Goal: Information Seeking & Learning: Learn about a topic

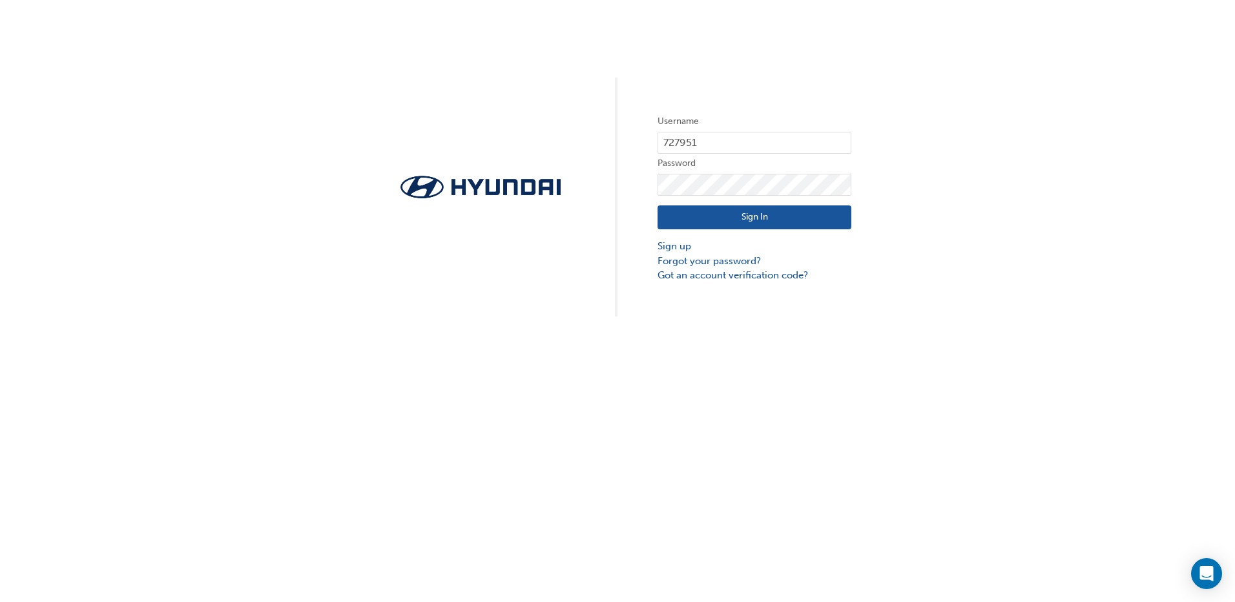
click at [747, 218] on button "Sign In" at bounding box center [754, 217] width 194 height 25
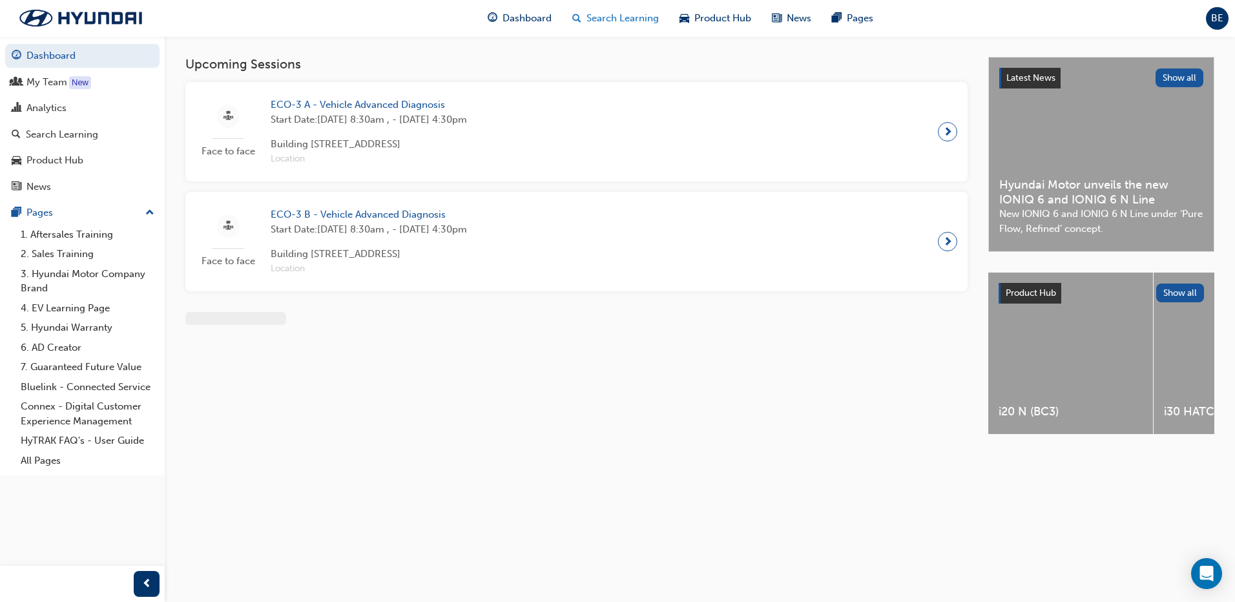
click at [622, 22] on span "Search Learning" at bounding box center [622, 18] width 72 height 15
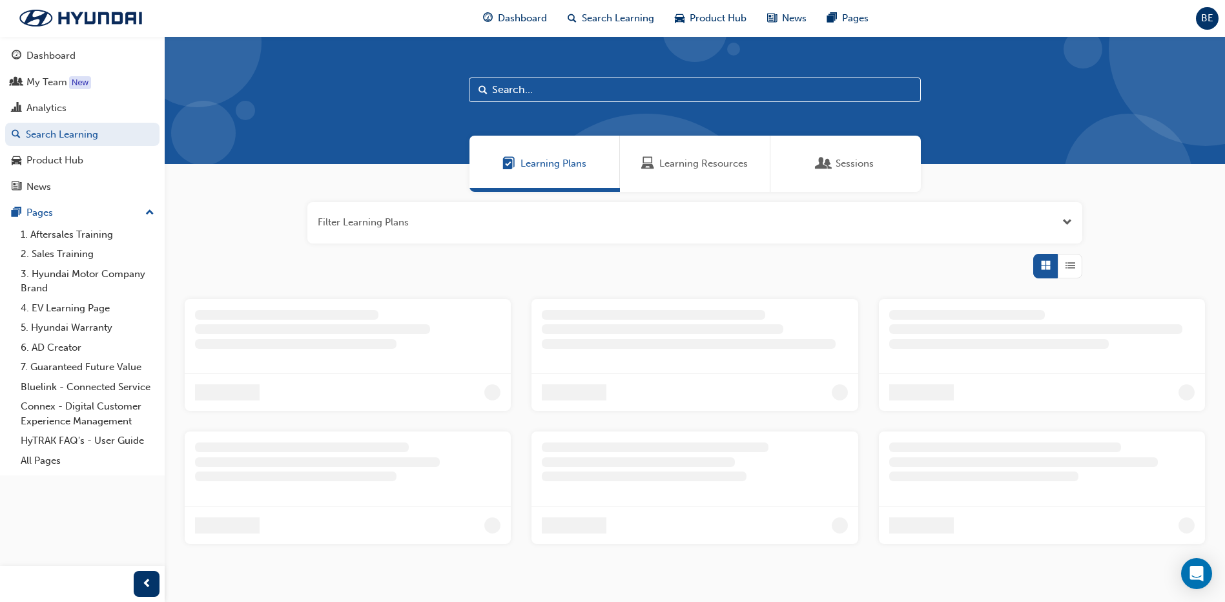
click at [513, 93] on input "text" at bounding box center [695, 89] width 452 height 25
type input "parts"
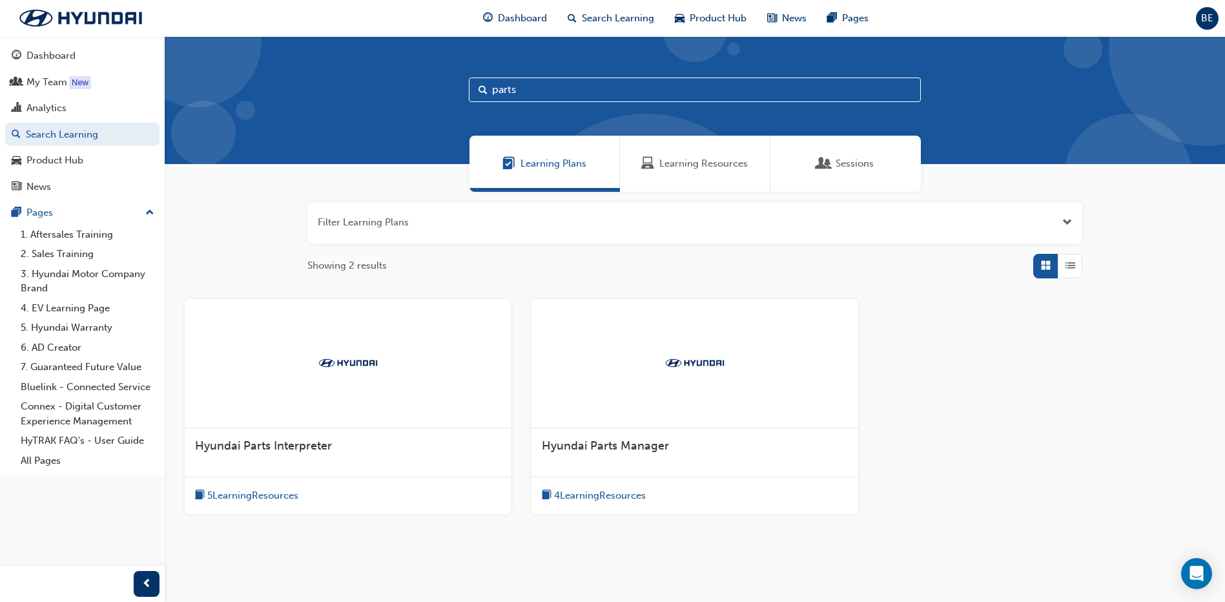
click at [267, 494] on span "5 Learning Resources" at bounding box center [252, 495] width 91 height 15
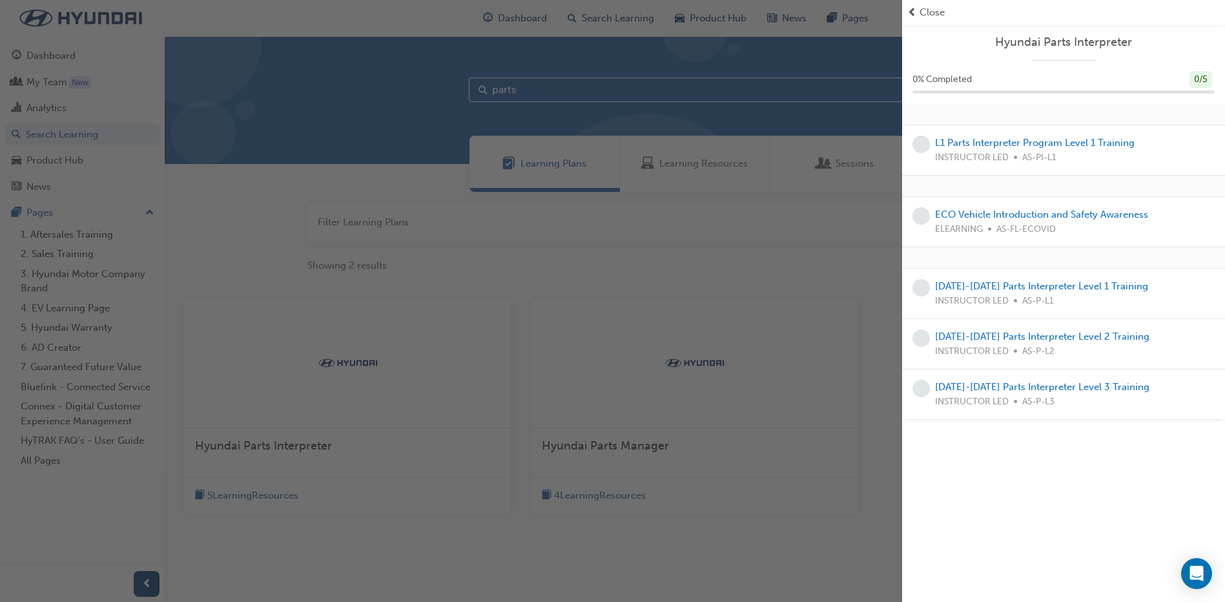
click at [449, 549] on div "button" at bounding box center [451, 301] width 902 height 602
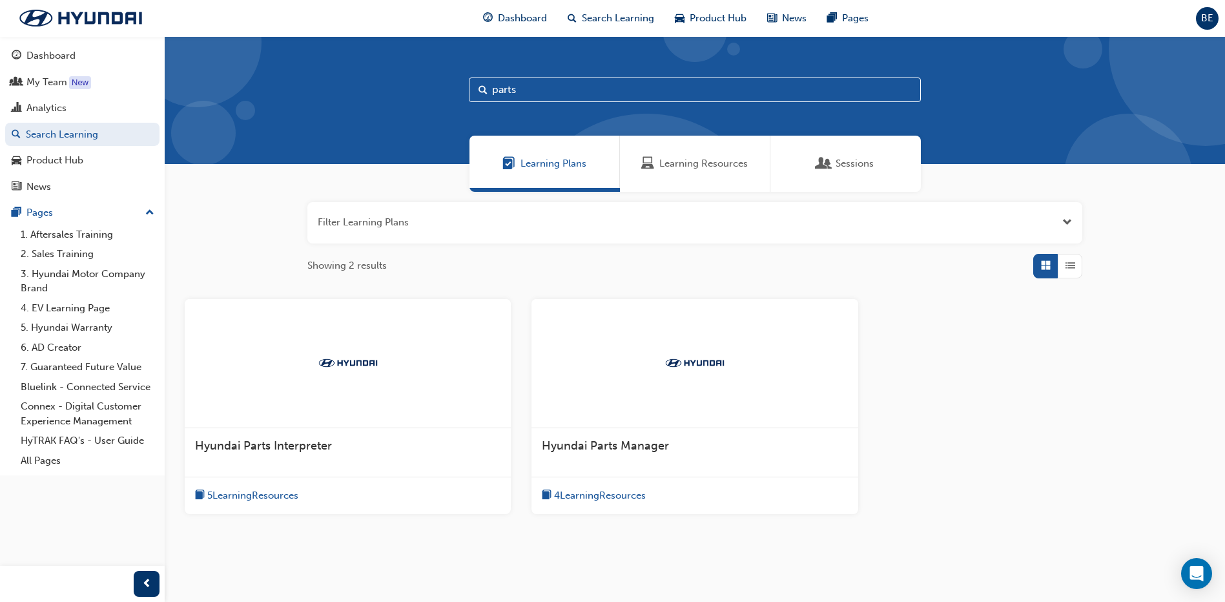
click at [566, 85] on input "parts" at bounding box center [695, 89] width 452 height 25
click at [632, 498] on span "4 Learning Resources" at bounding box center [600, 495] width 92 height 15
